Goal: Information Seeking & Learning: Learn about a topic

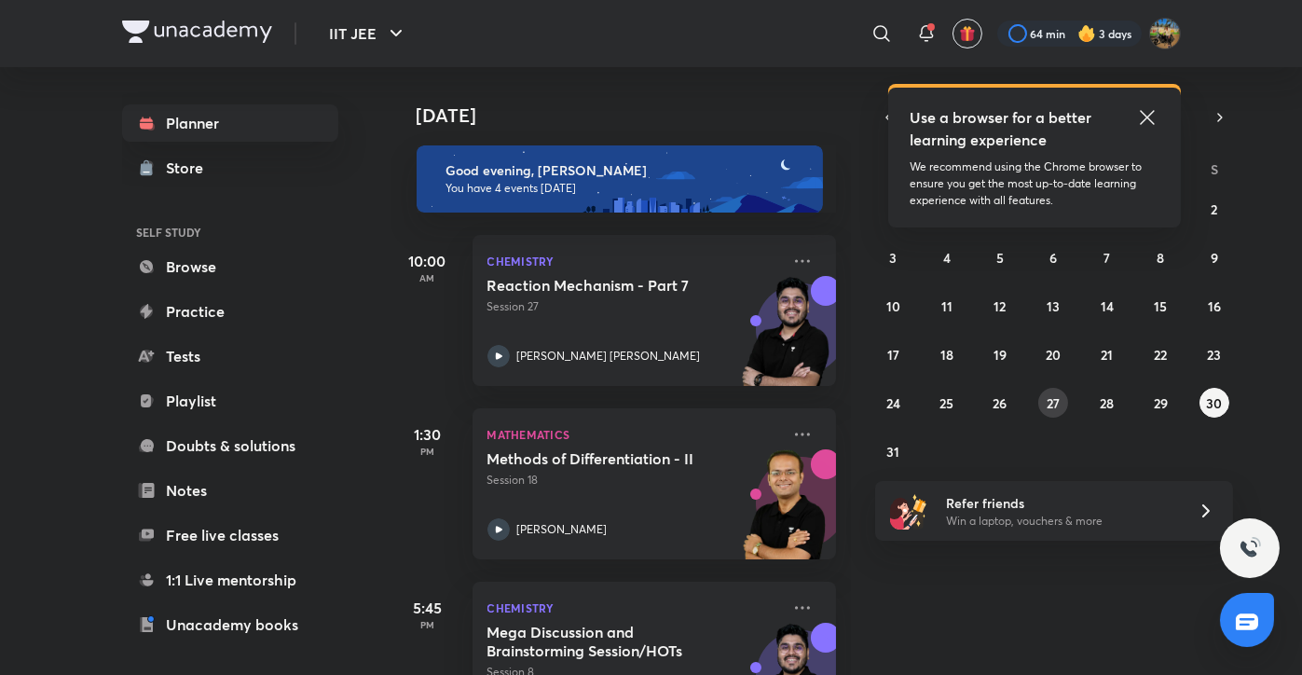
click at [1048, 407] on abbr "27" at bounding box center [1052, 403] width 13 height 18
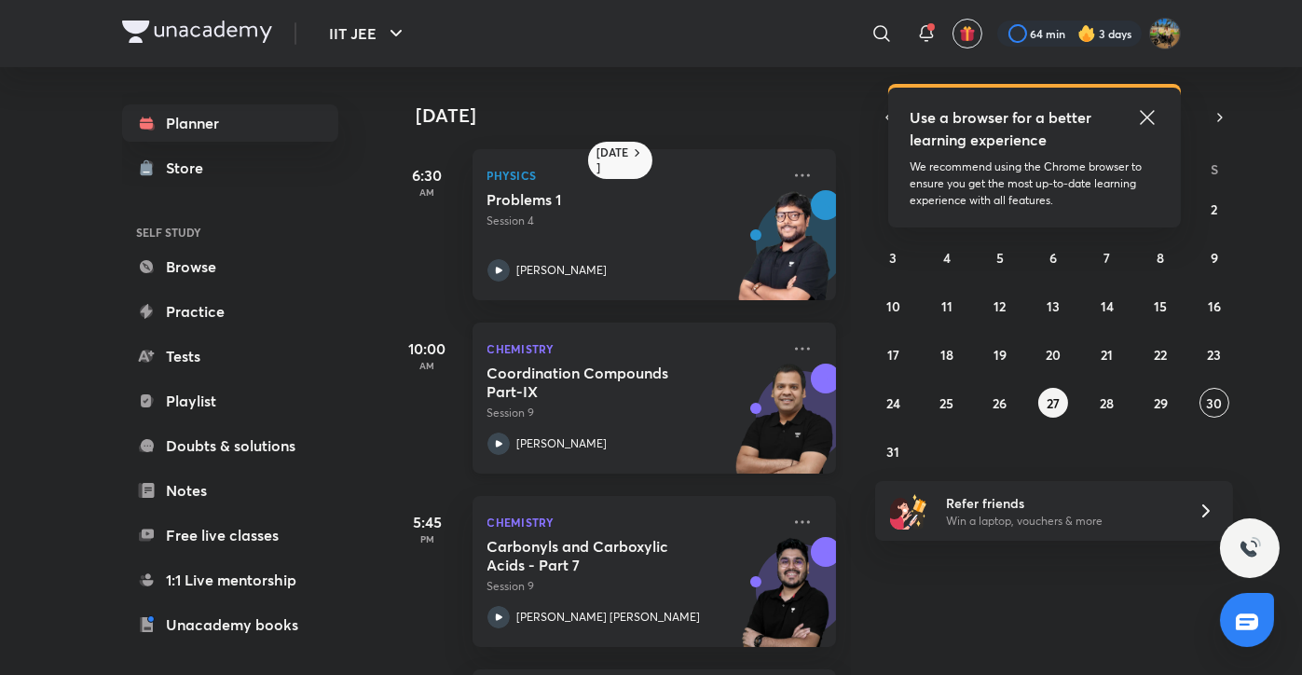
scroll to position [173, 0]
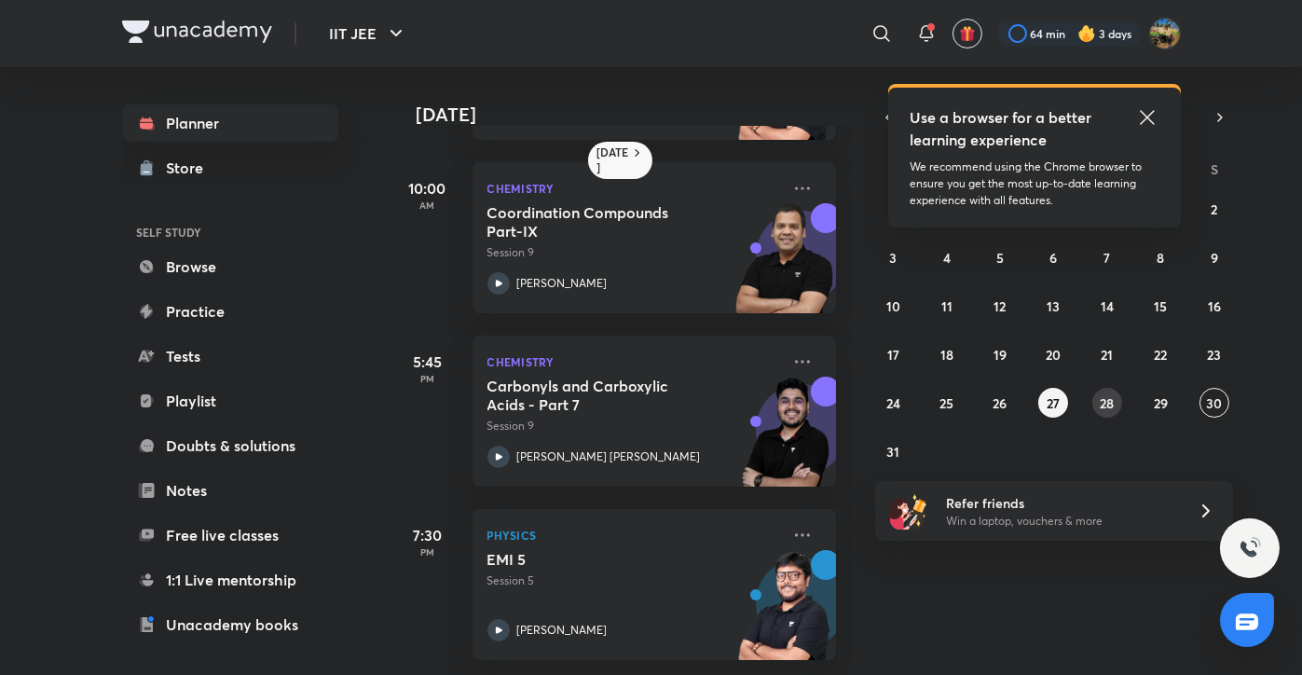
click at [1099, 404] on abbr "28" at bounding box center [1106, 403] width 14 height 18
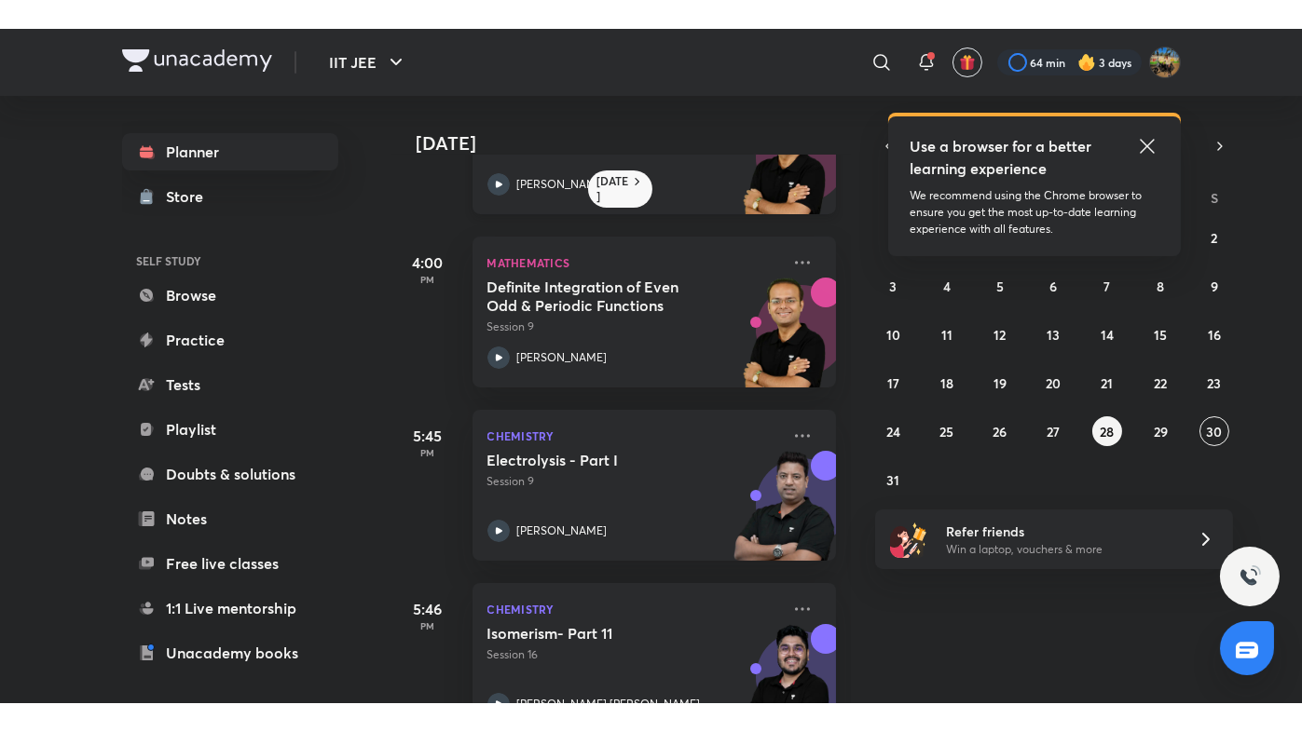
scroll to position [467, 0]
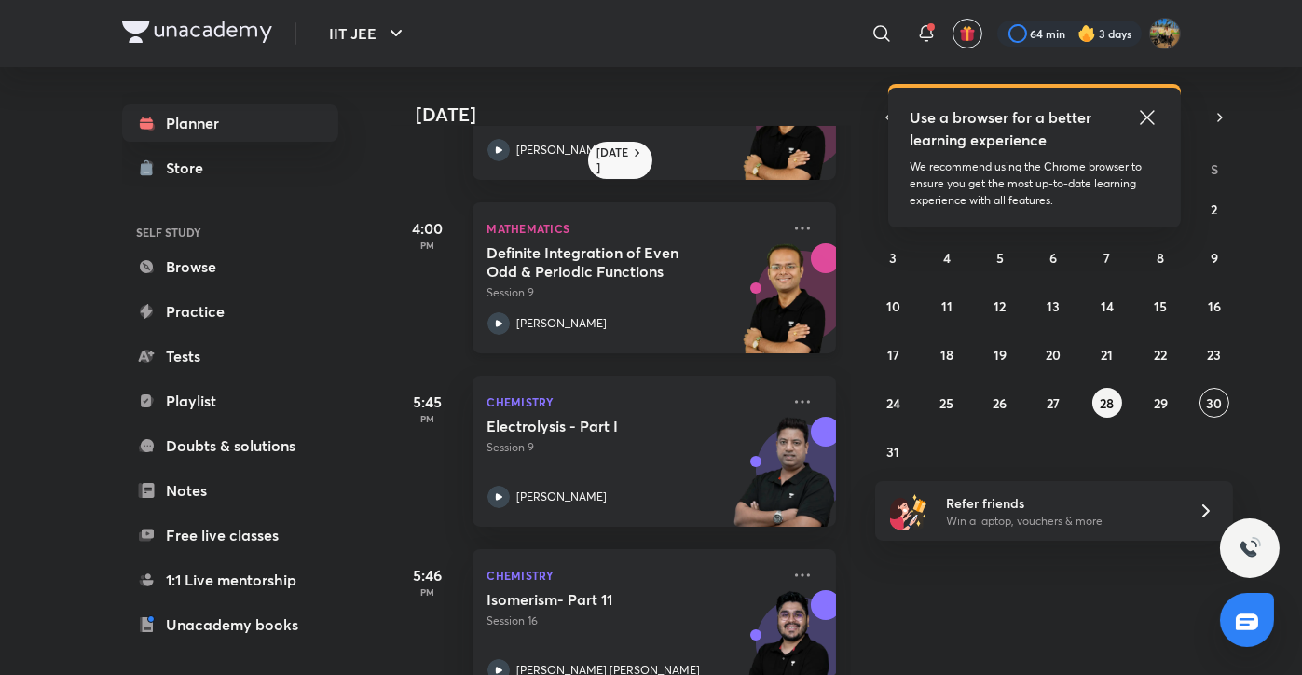
click at [656, 299] on p "Session 9" at bounding box center [633, 292] width 293 height 17
